Goal: Task Accomplishment & Management: Manage account settings

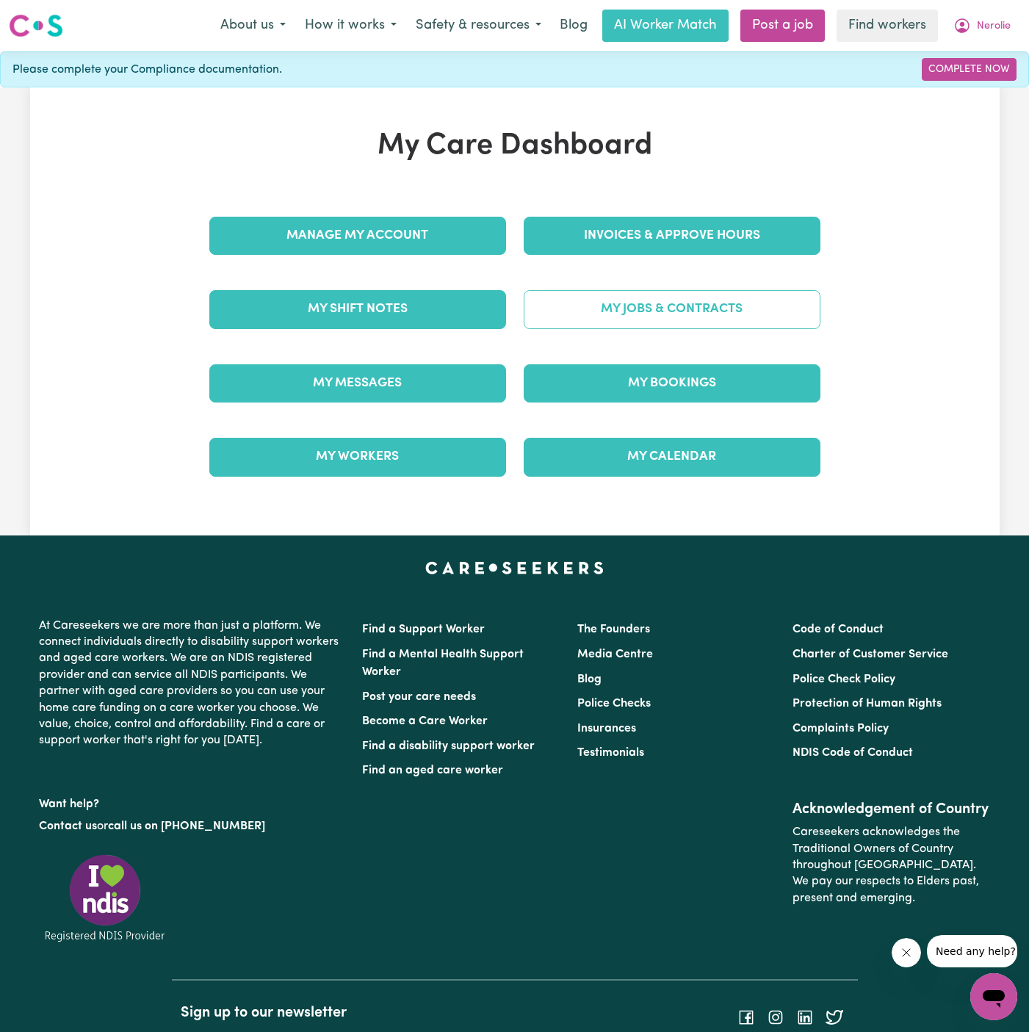
click at [678, 311] on link "My Jobs & Contracts" at bounding box center [672, 309] width 297 height 38
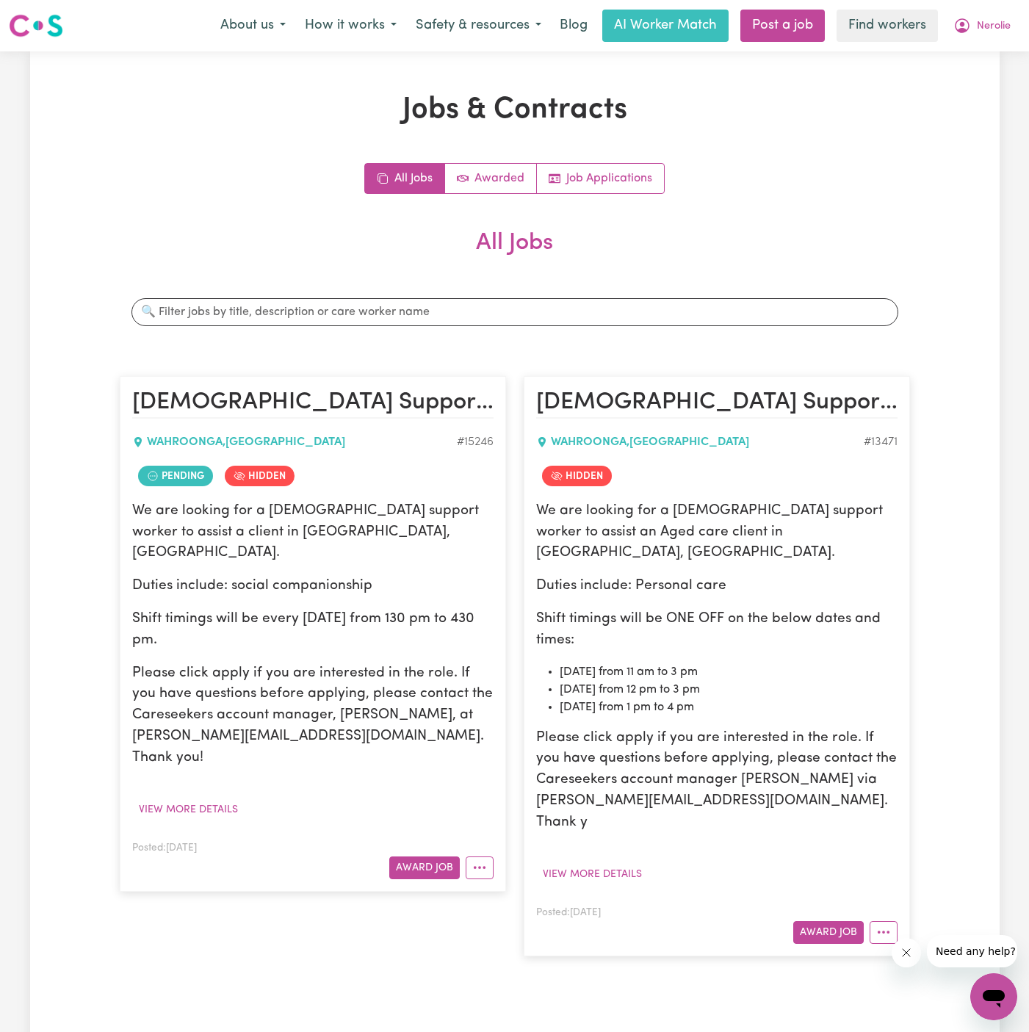
scroll to position [201, 0]
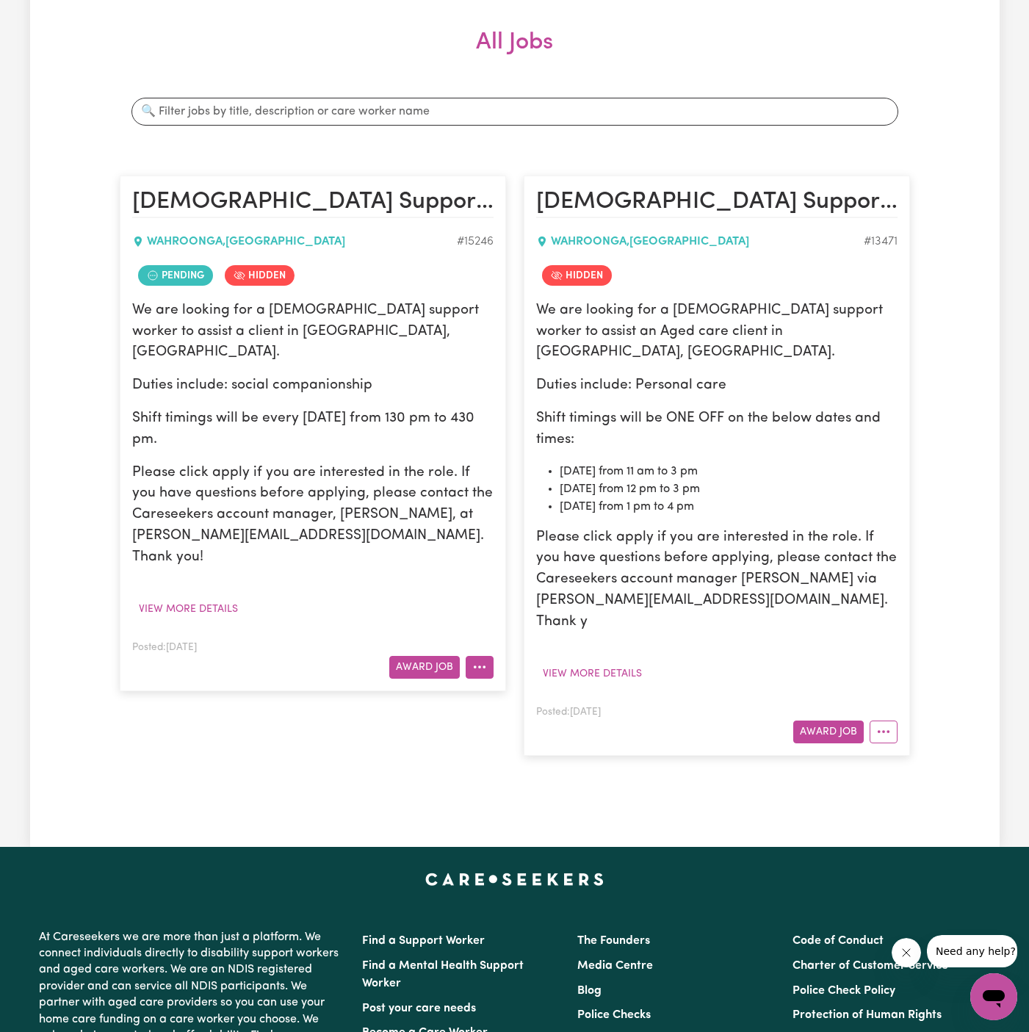
click at [478, 660] on icon "More options" at bounding box center [479, 667] width 15 height 15
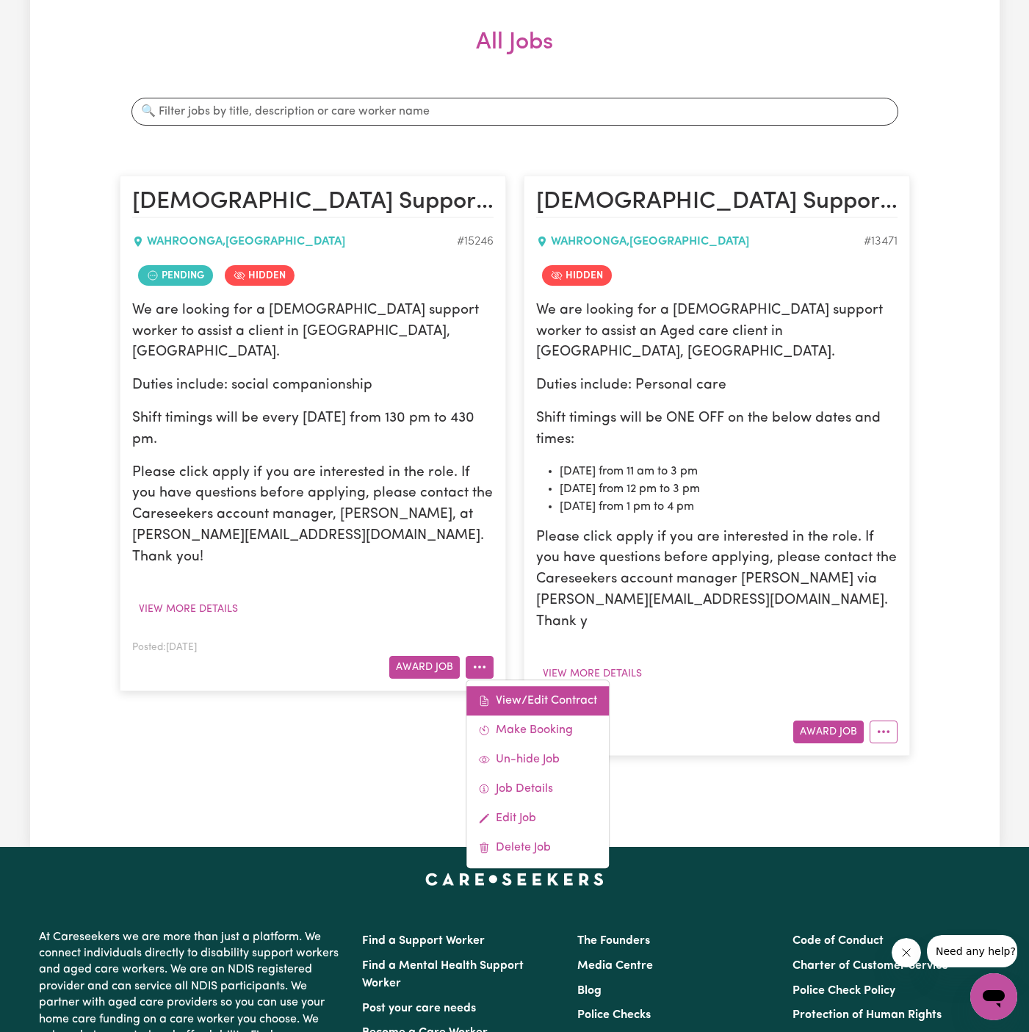
click at [525, 686] on link "View/Edit Contract" at bounding box center [538, 700] width 143 height 29
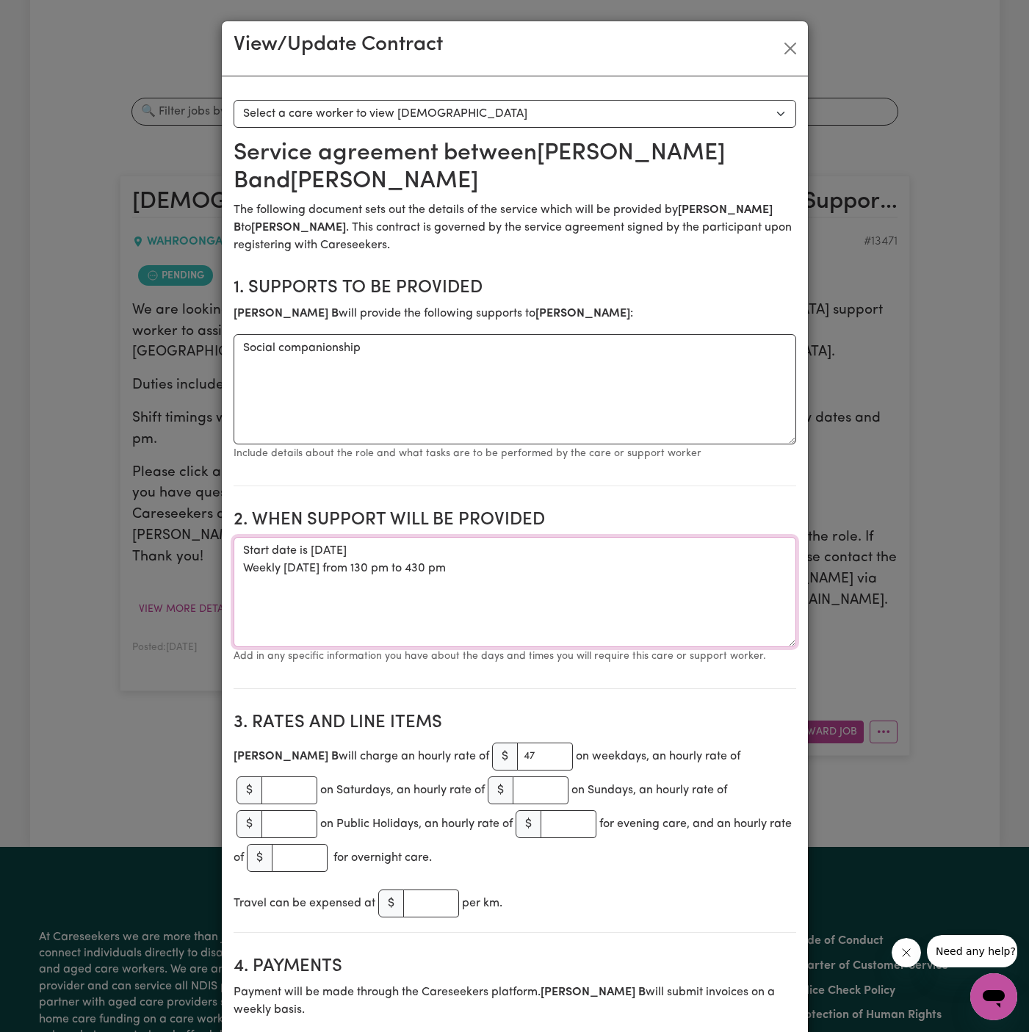
click at [493, 539] on textarea "Start date is [DATE] Weekly [DATE] from 130 pm to 430 pm" at bounding box center [515, 592] width 563 height 110
click at [467, 589] on textarea "Start date is [DATE] Weekly [DATE] from 130 pm to 430 pm" at bounding box center [515, 592] width 563 height 110
drag, startPoint x: 466, startPoint y: 571, endPoint x: 226, endPoint y: 548, distance: 240.6
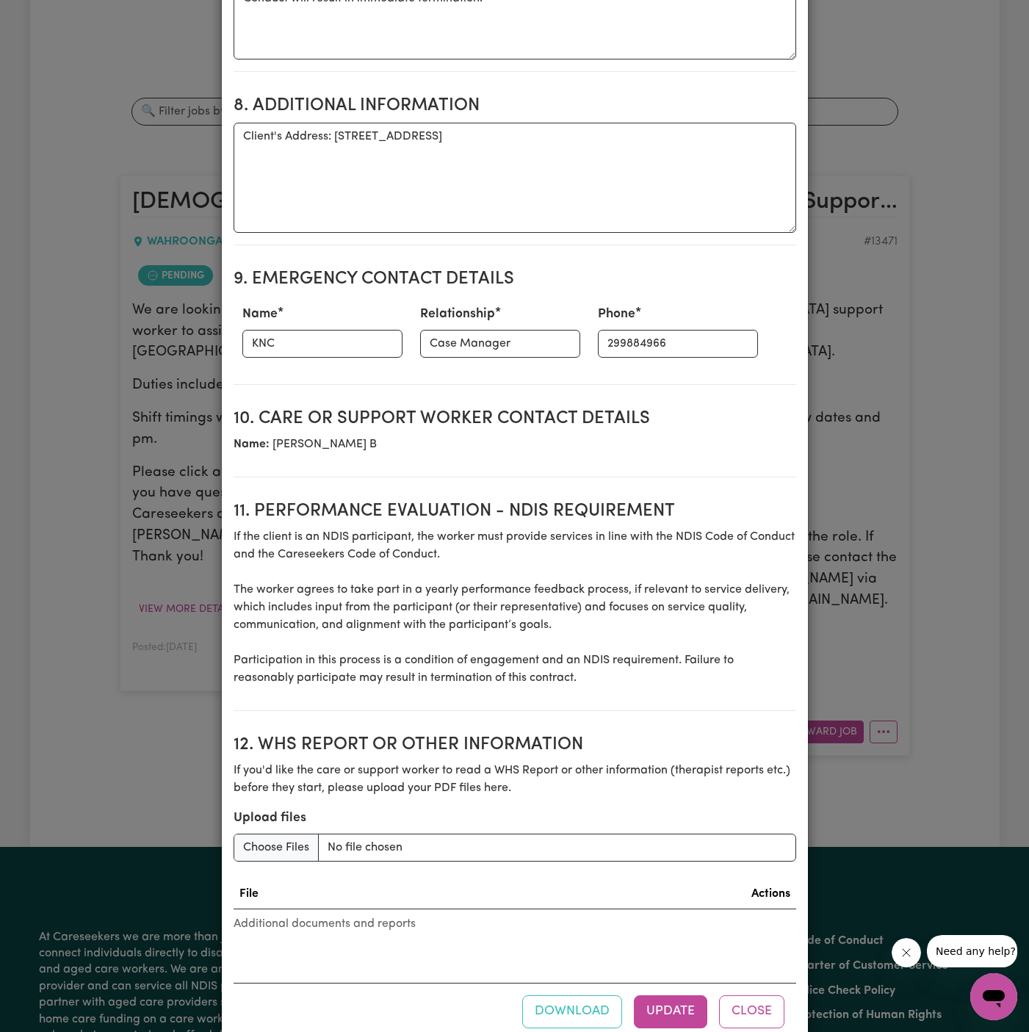
scroll to position [1246, 0]
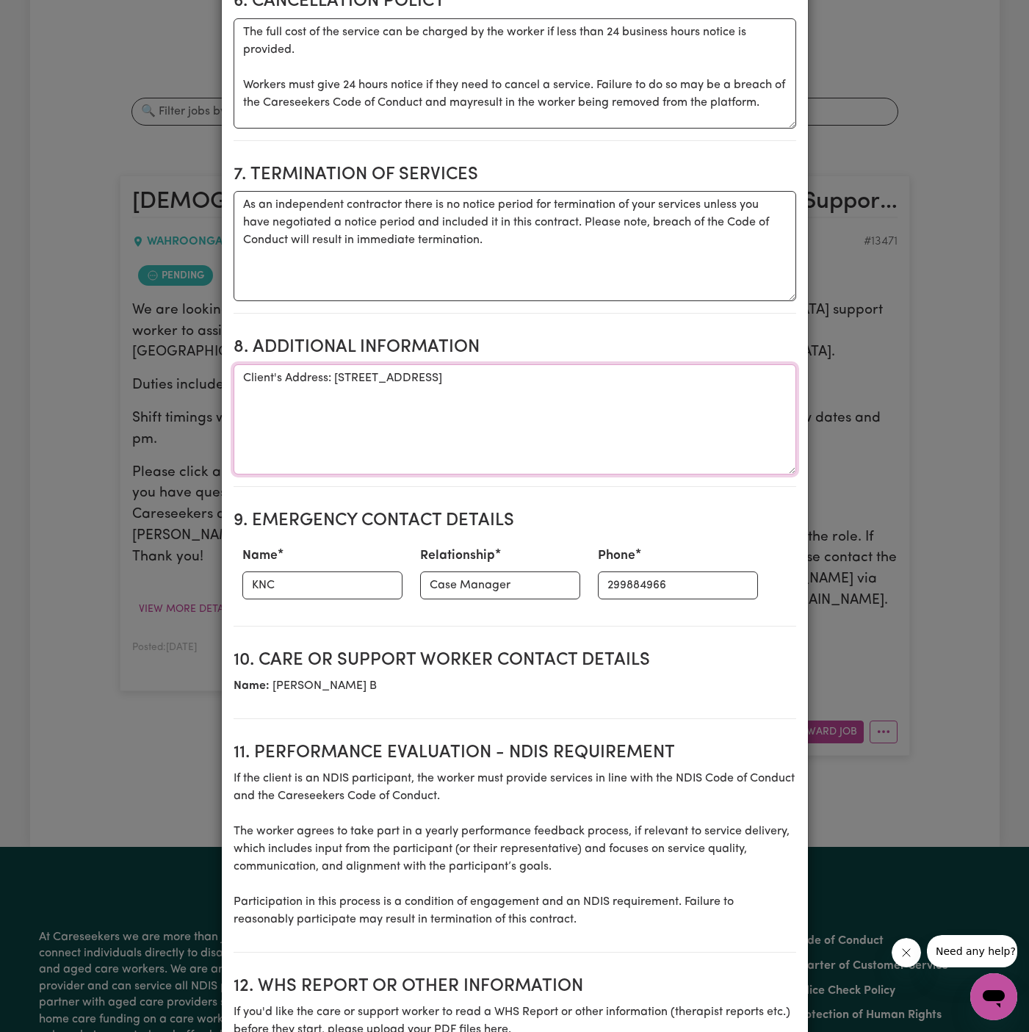
drag, startPoint x: 334, startPoint y: 339, endPoint x: 736, endPoint y: 350, distance: 402.8
click at [736, 364] on textarea "Client's Address: [STREET_ADDRESS]" at bounding box center [515, 419] width 563 height 110
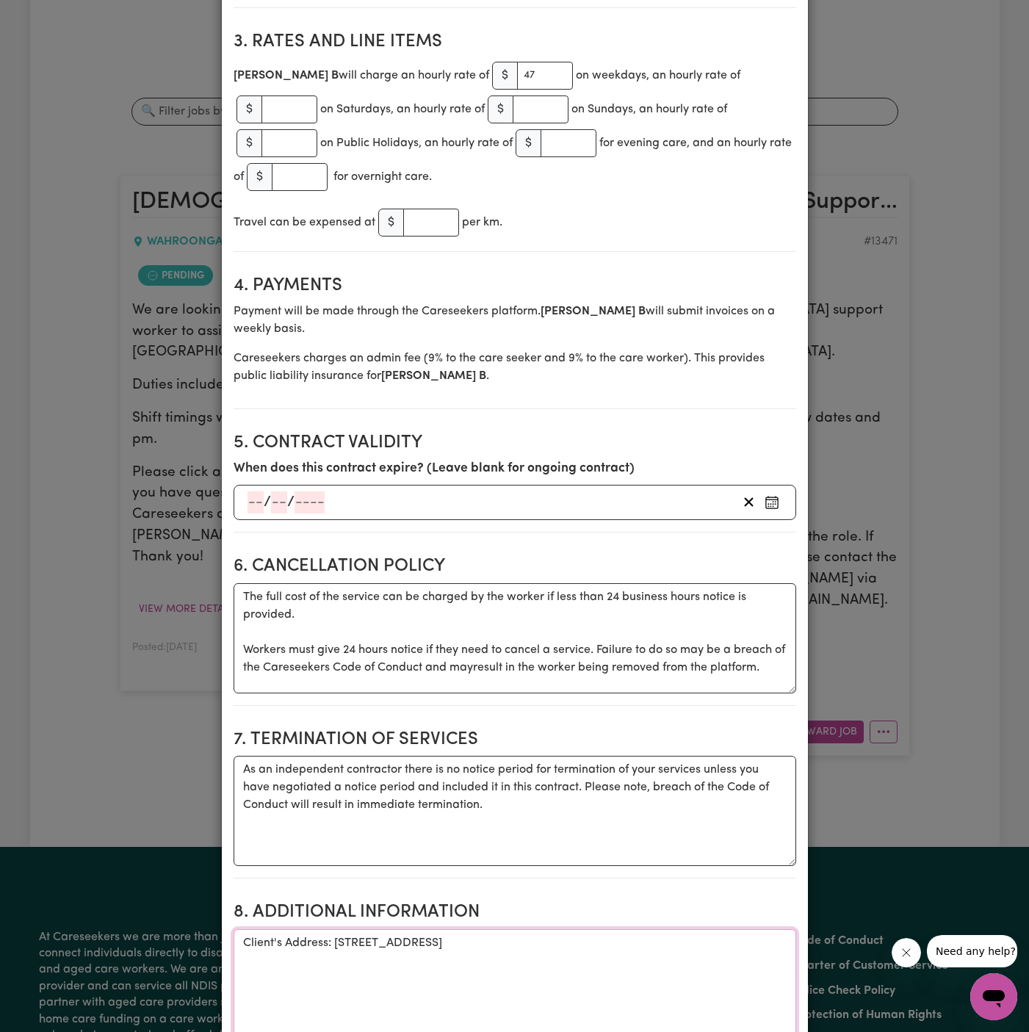
scroll to position [13, 0]
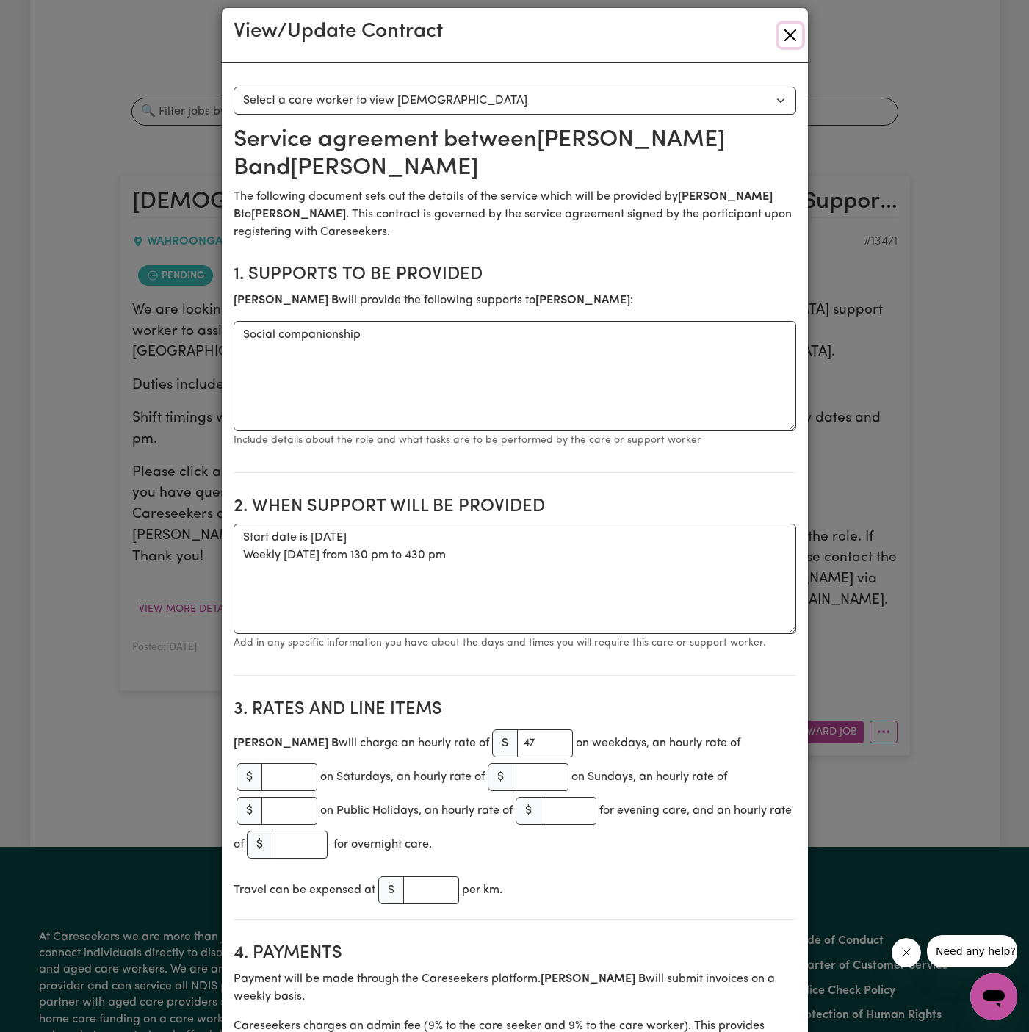
click at [786, 34] on button "Close" at bounding box center [791, 36] width 24 height 24
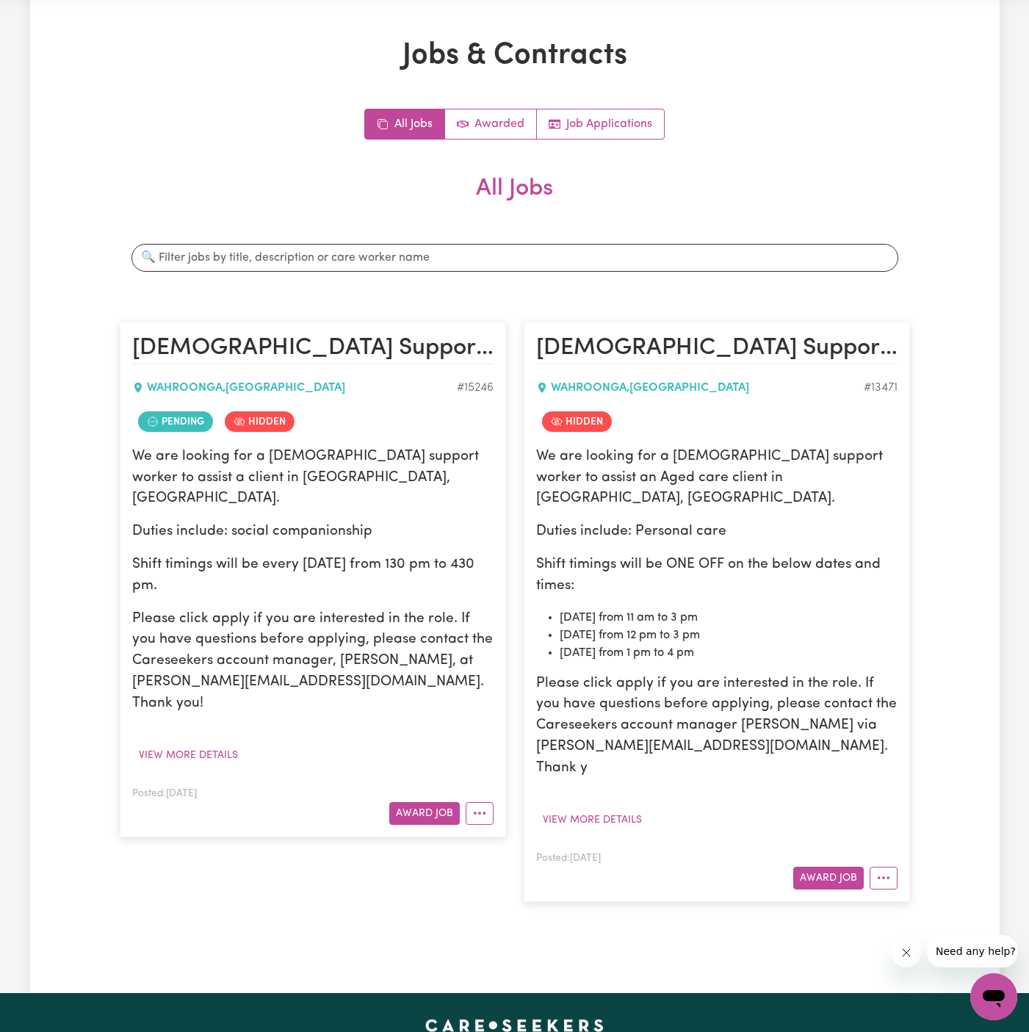
scroll to position [0, 0]
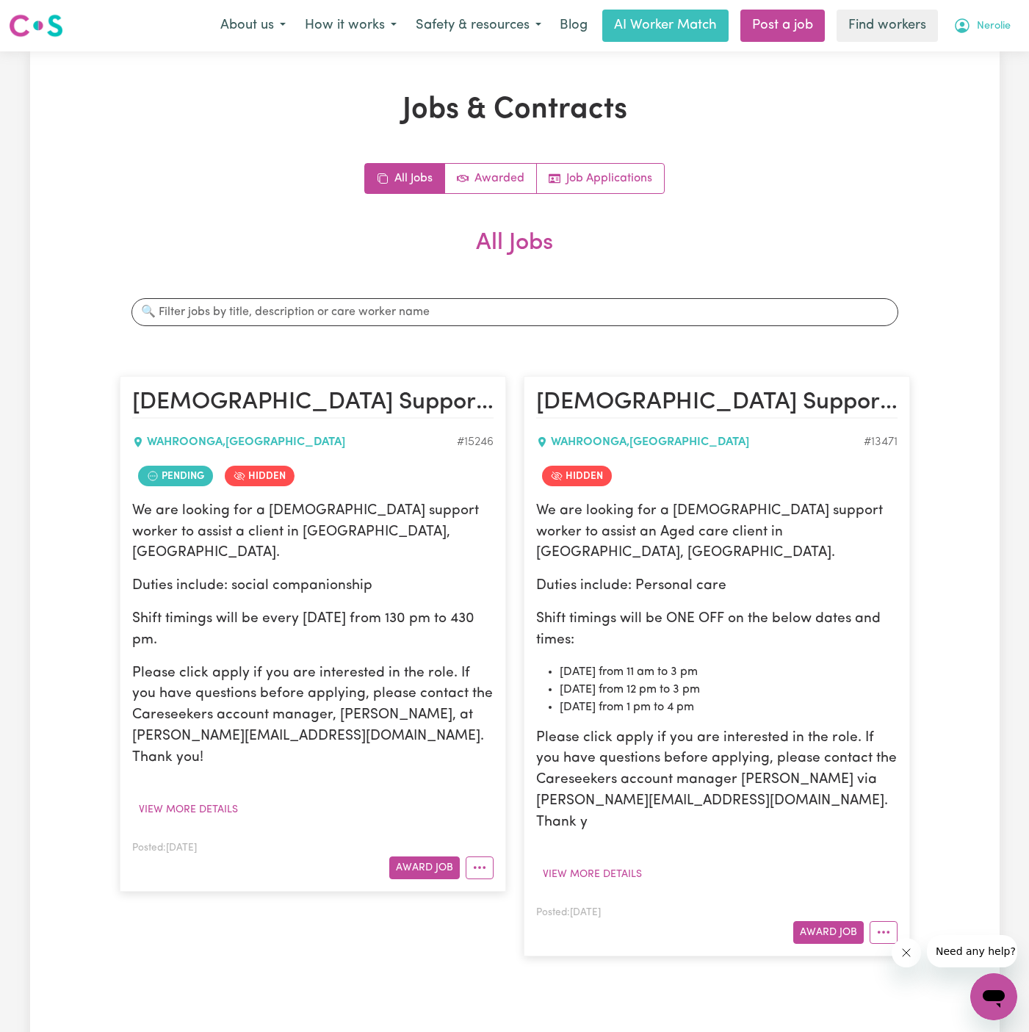
click at [1002, 15] on button "Nerolie" at bounding box center [982, 25] width 76 height 31
click at [988, 84] on link "Logout" at bounding box center [962, 85] width 116 height 28
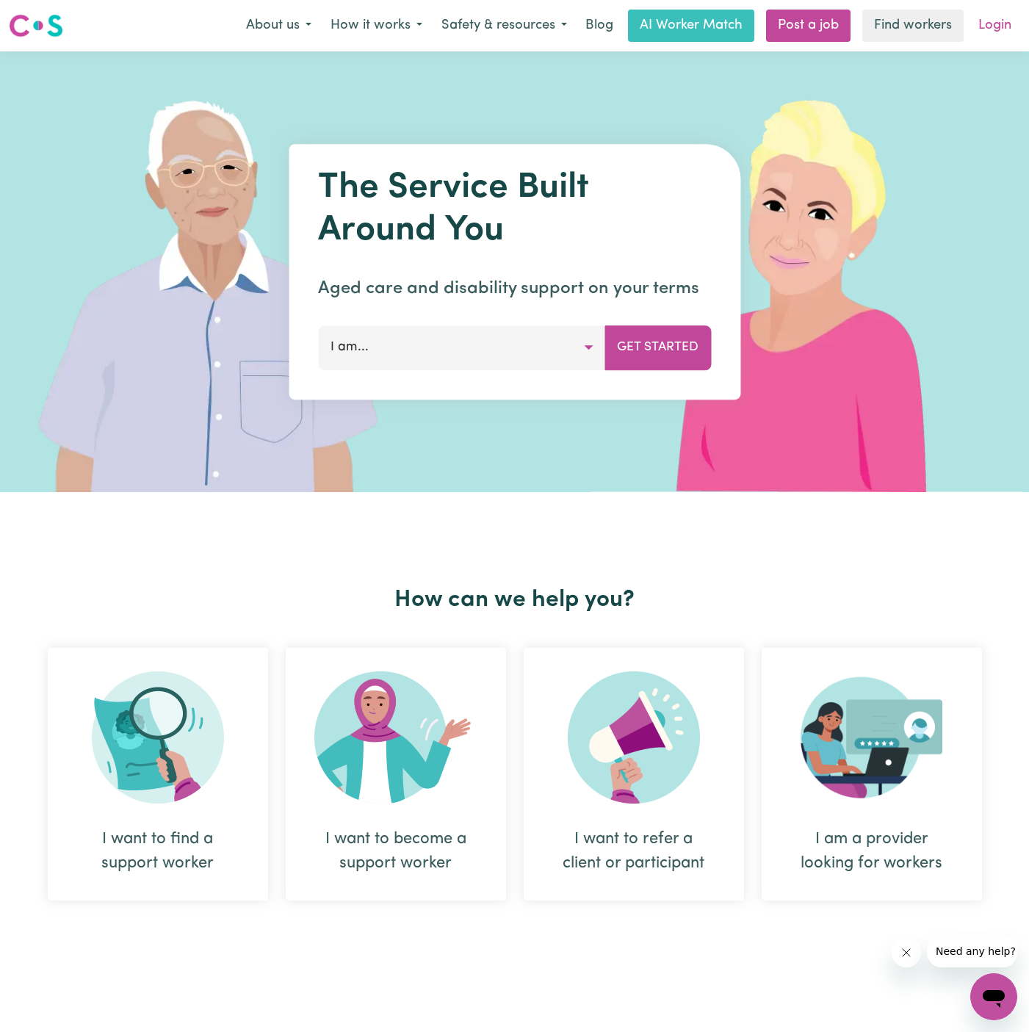
click at [989, 21] on link "Login" at bounding box center [995, 26] width 51 height 32
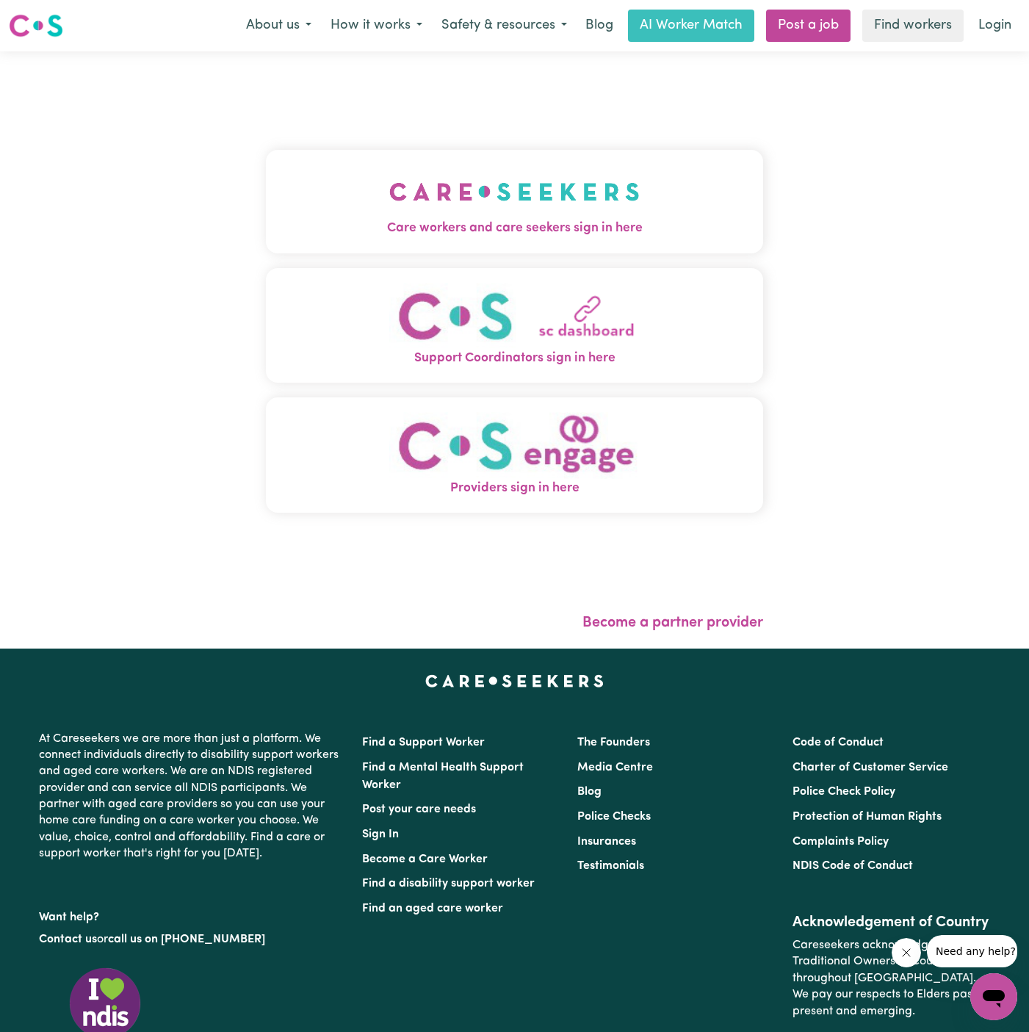
click at [522, 188] on img "Care workers and care seekers sign in here" at bounding box center [514, 192] width 251 height 54
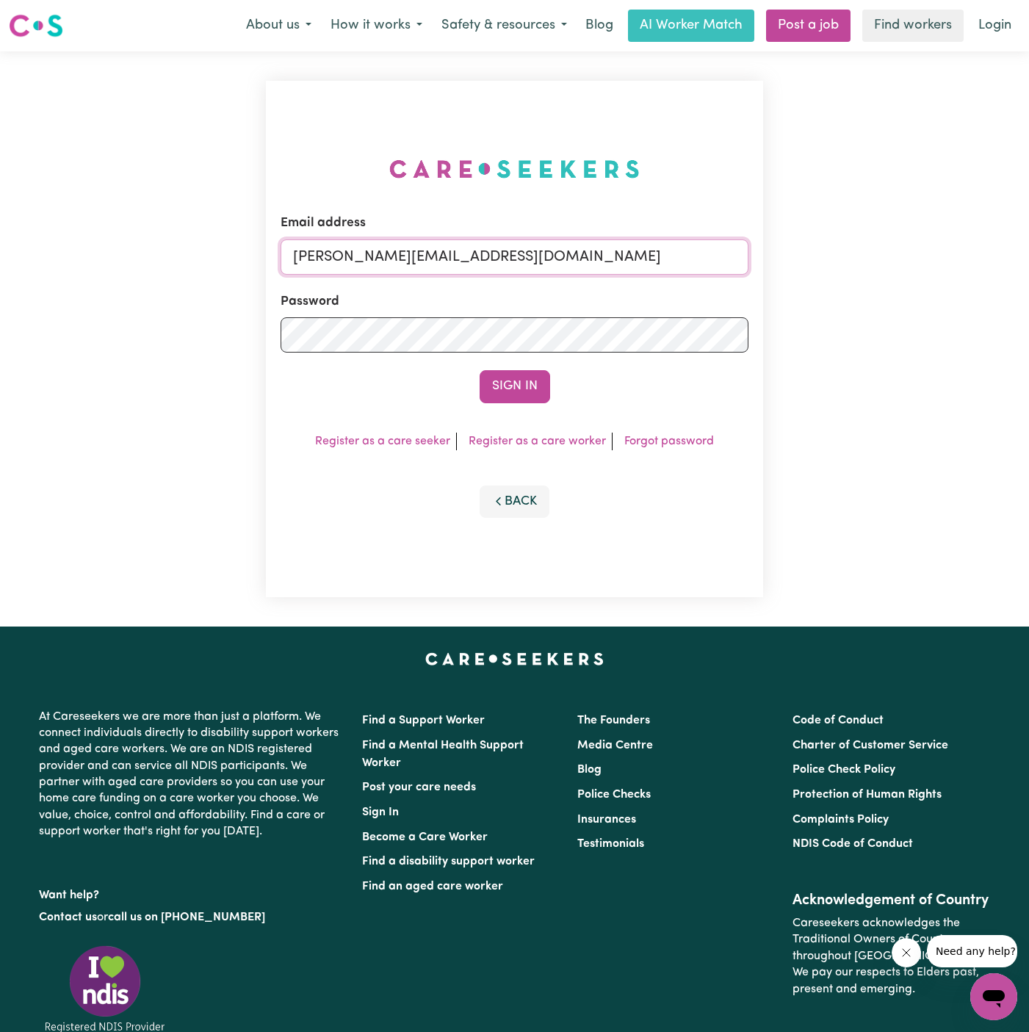
click at [589, 258] on input "[PERSON_NAME][EMAIL_ADDRESS][DOMAIN_NAME]" at bounding box center [515, 257] width 468 height 35
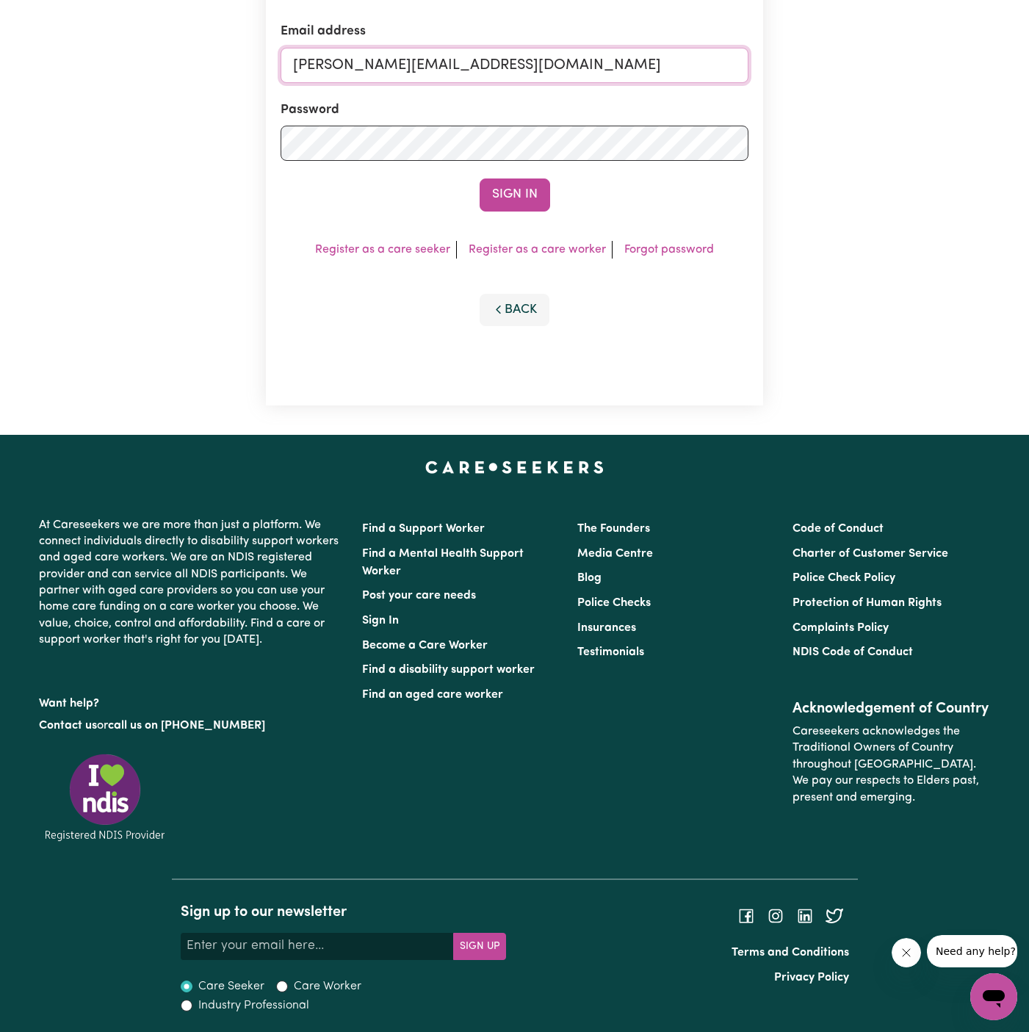
scroll to position [190, 0]
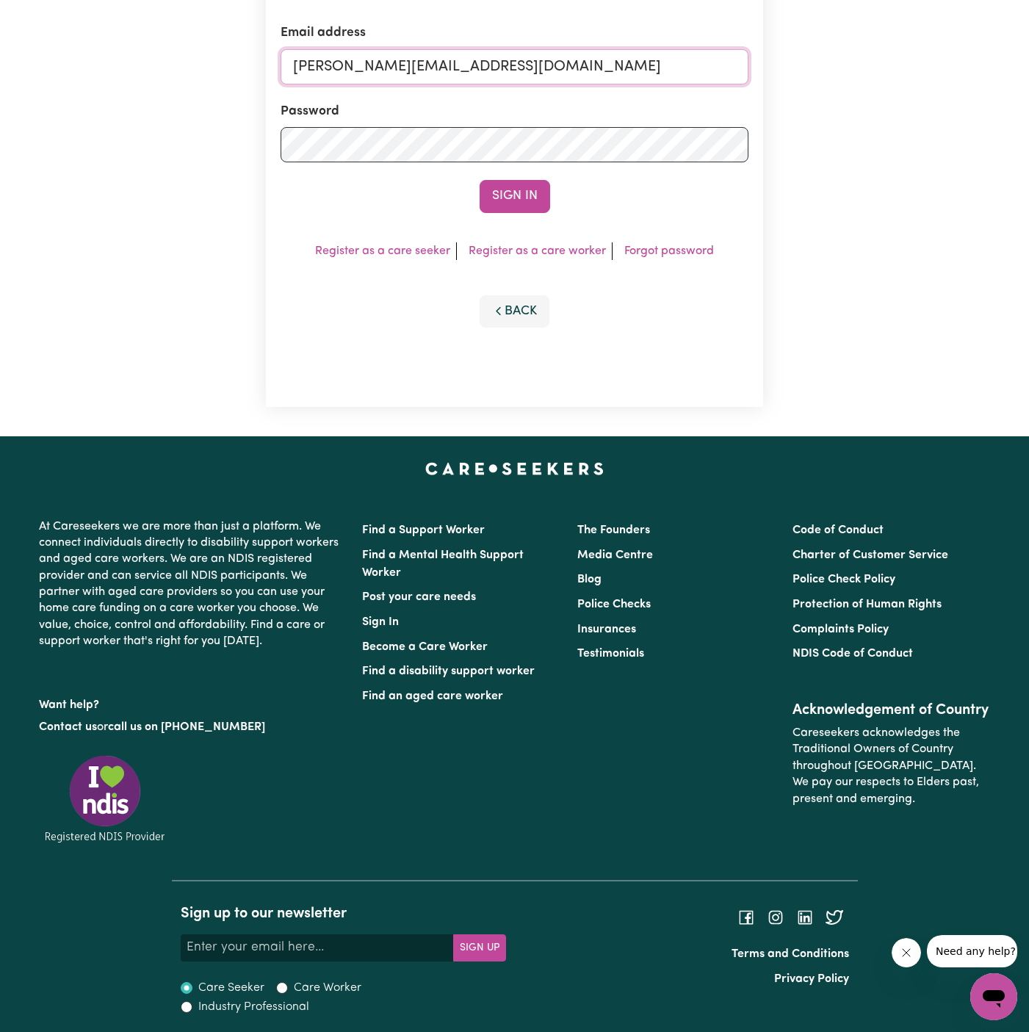
click at [558, 73] on input "[PERSON_NAME][EMAIL_ADDRESS][DOMAIN_NAME]" at bounding box center [515, 66] width 468 height 35
click at [498, 254] on div "Email address [EMAIL_ADDRESS][DOMAIN_NAME] Password Sign In Register as a care …" at bounding box center [514, 149] width 497 height 517
drag, startPoint x: 367, startPoint y: 70, endPoint x: 921, endPoint y: 105, distance: 555.9
click at [921, 105] on div "Email address [EMAIL_ADDRESS][DOMAIN_NAME] Password Sign In Register as a care …" at bounding box center [514, 148] width 1029 height 575
paste input "GabbyHOCEastwood"
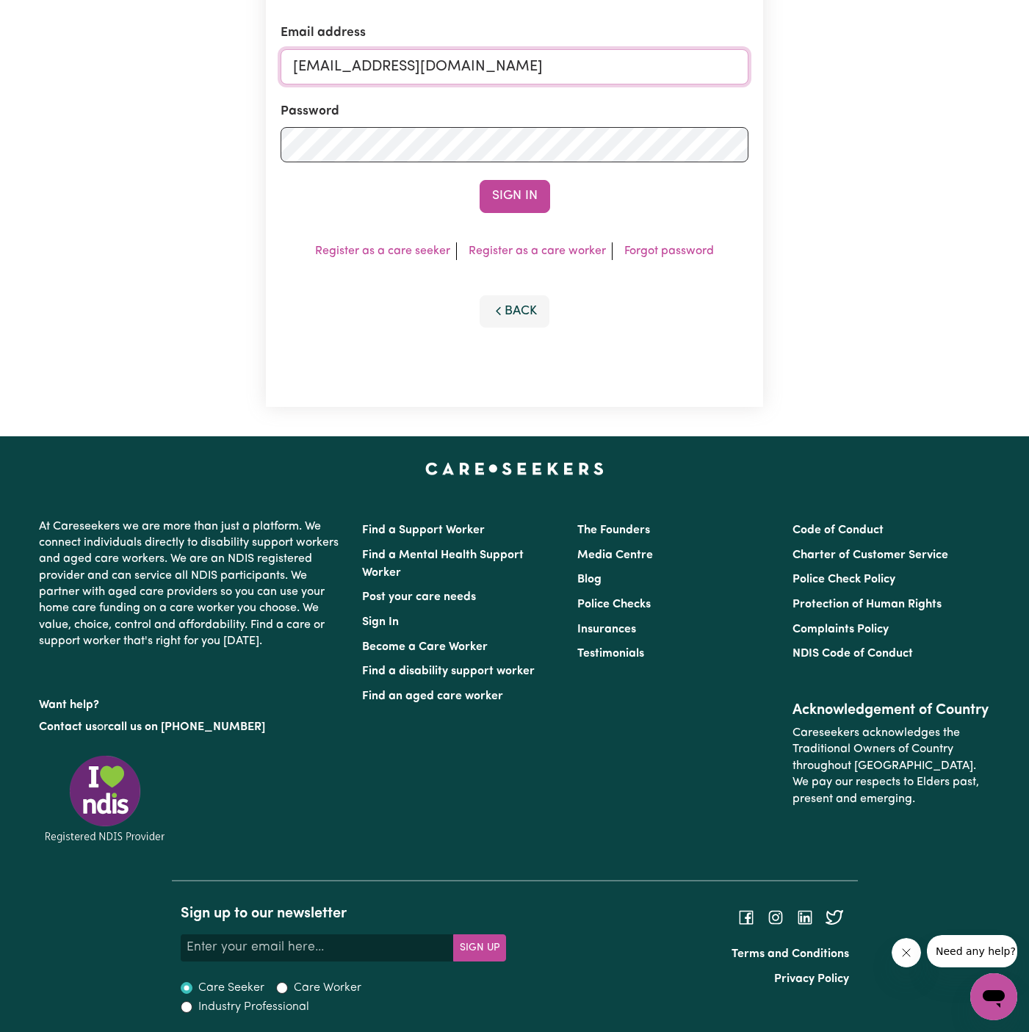
type input "[EMAIL_ADDRESS][DOMAIN_NAME]"
click at [480, 180] on button "Sign In" at bounding box center [515, 196] width 71 height 32
